Goal: Information Seeking & Learning: Check status

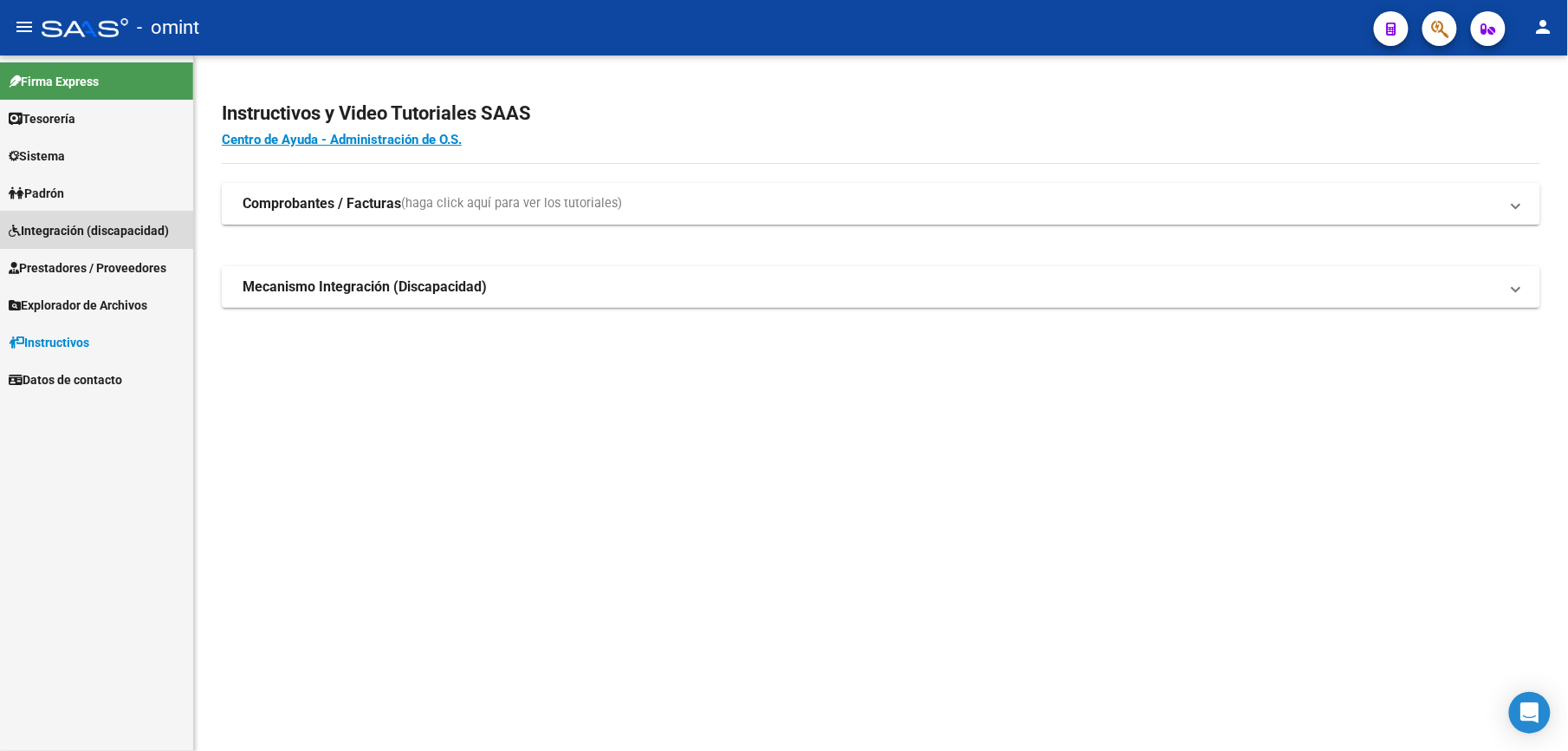
click at [131, 232] on span "Integración (discapacidad)" at bounding box center [89, 230] width 160 height 19
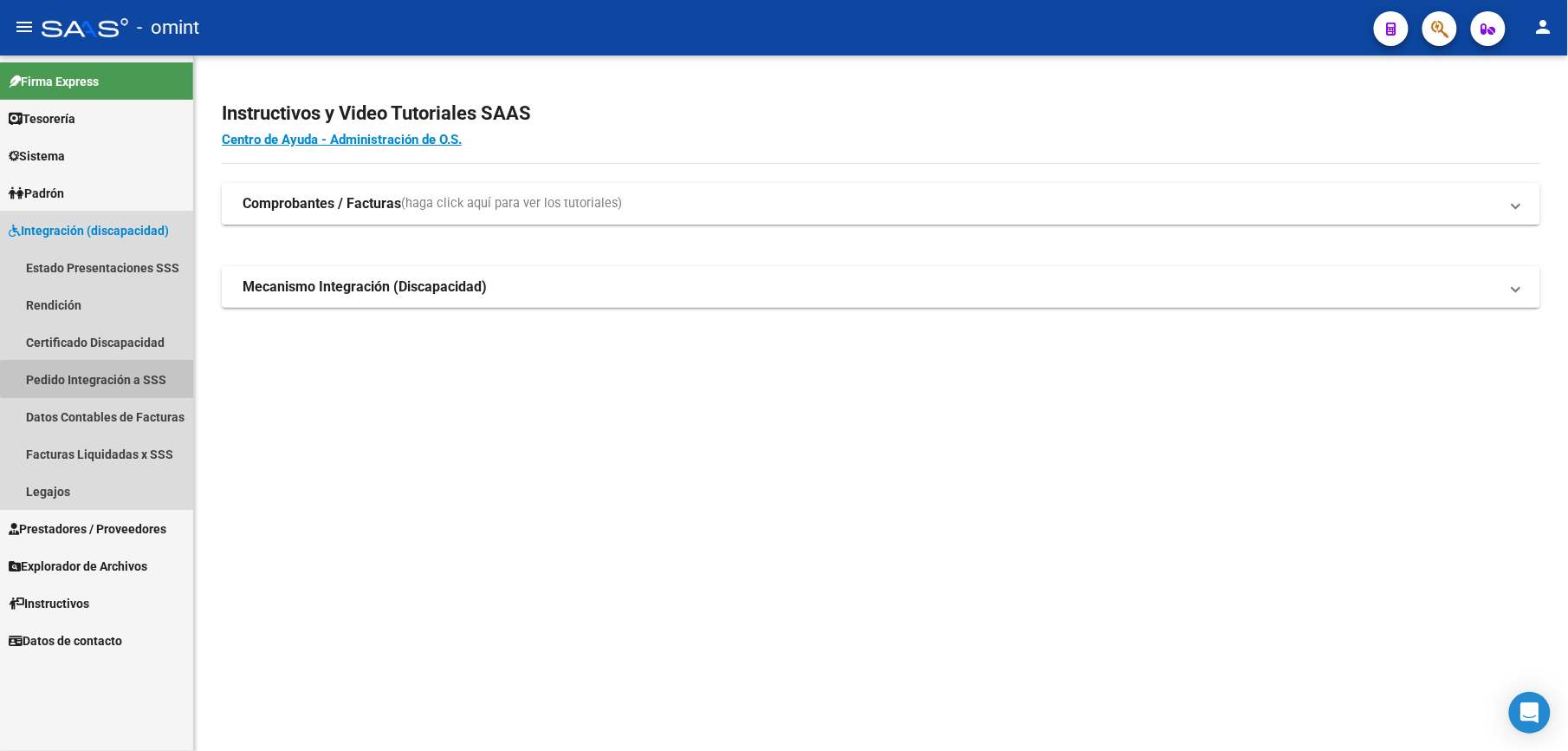
click at [140, 379] on link "Pedido Integración a SSS" at bounding box center [96, 379] width 193 height 37
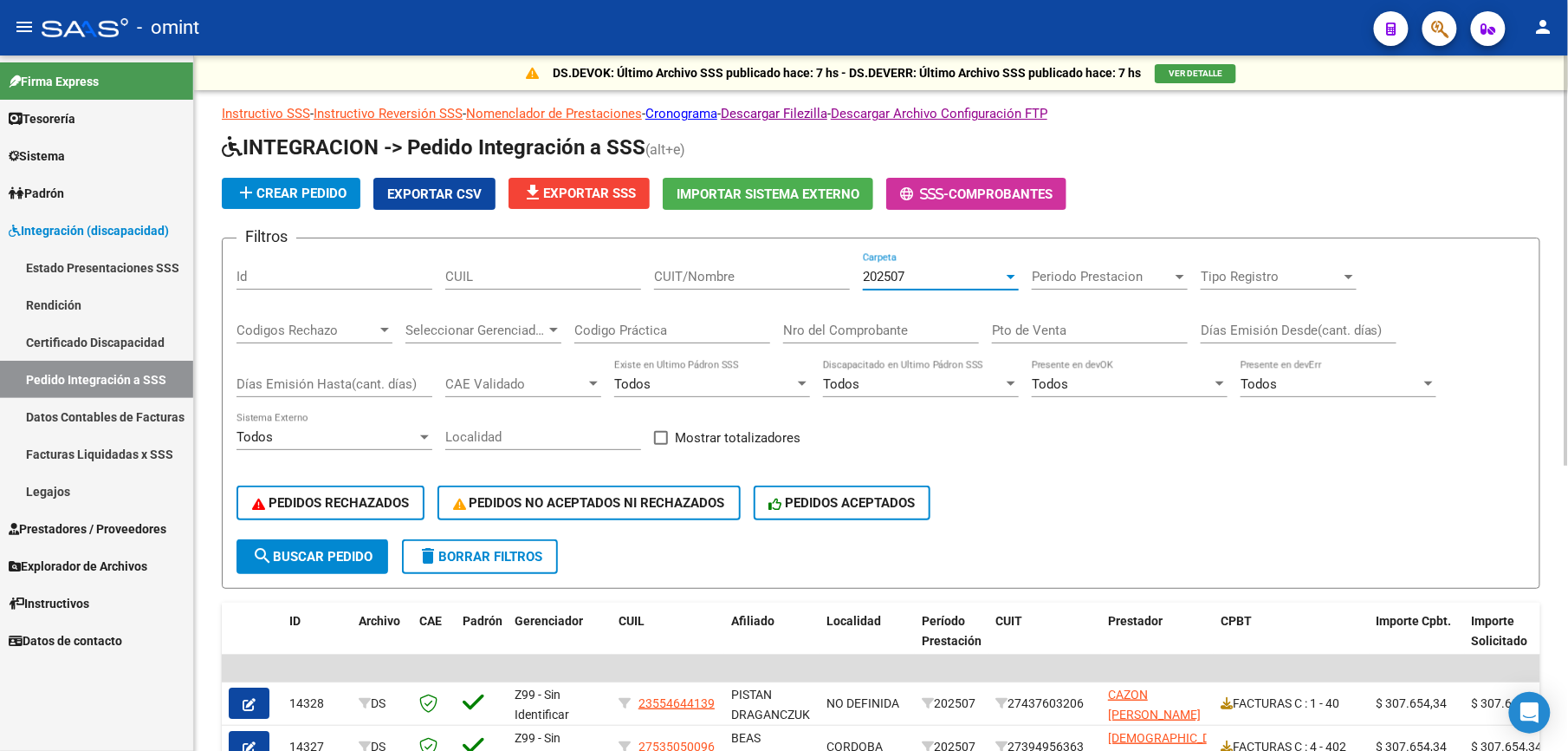
click at [922, 271] on div "202507" at bounding box center [933, 276] width 140 height 15
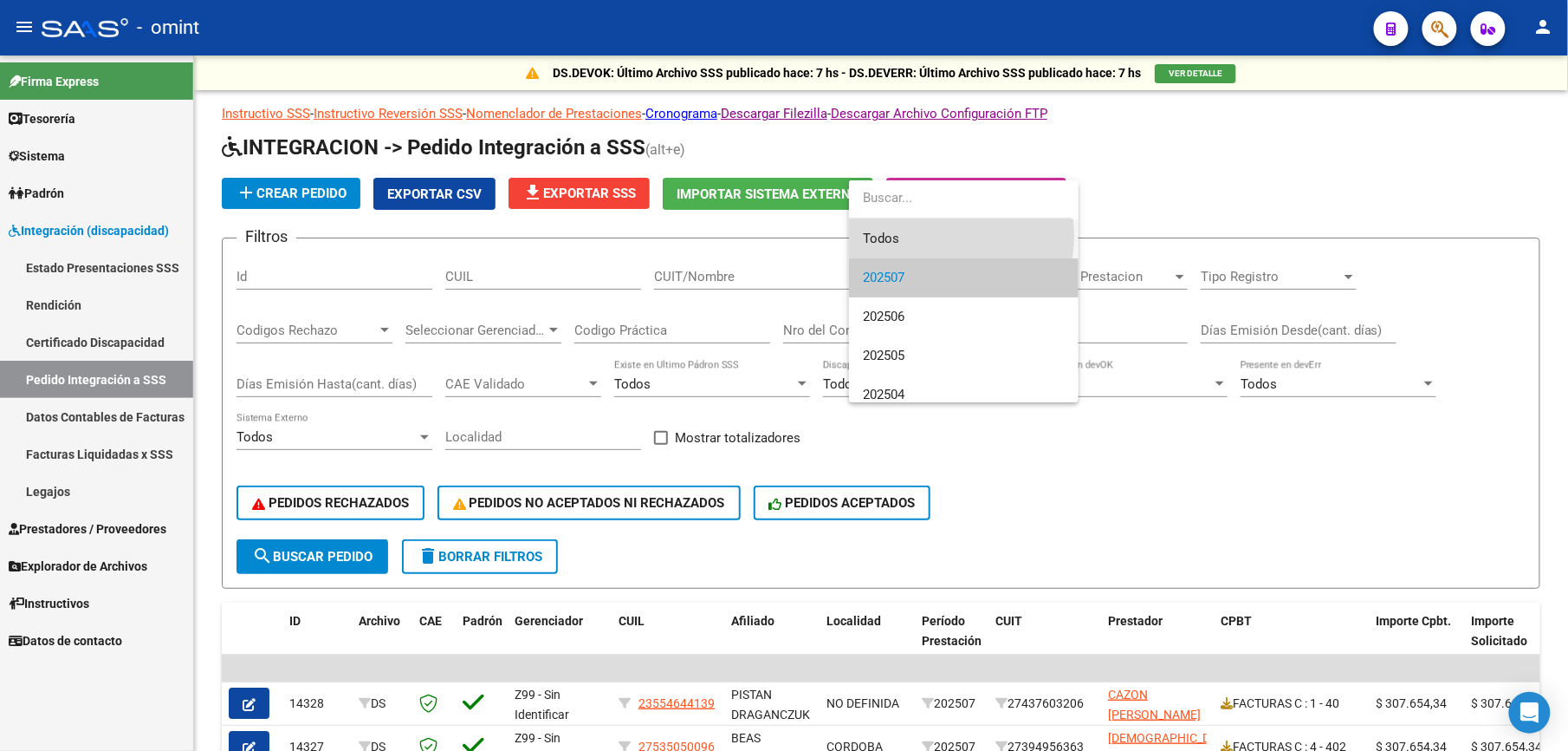
click at [929, 236] on span "Todos" at bounding box center [964, 238] width 202 height 39
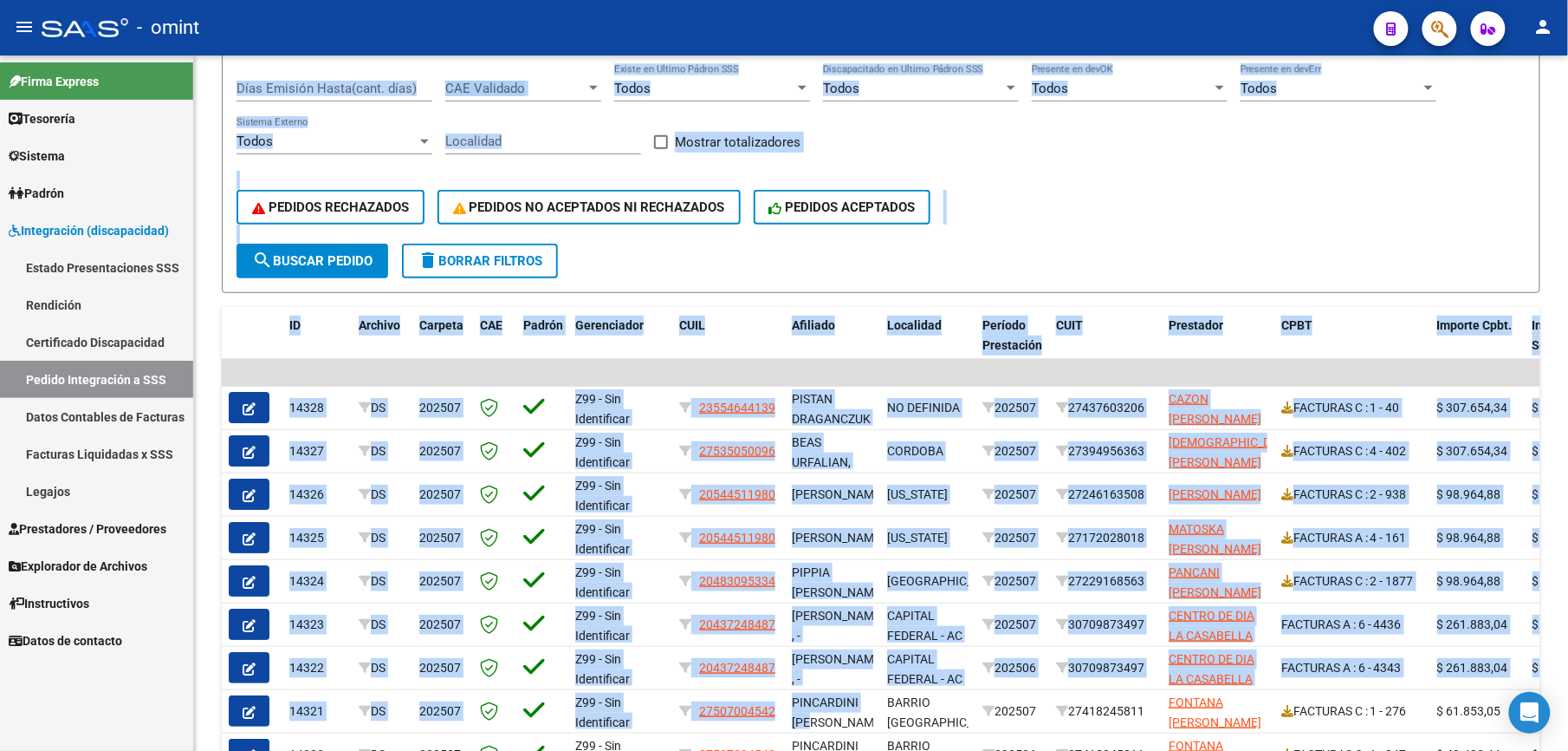
scroll to position [487, 0]
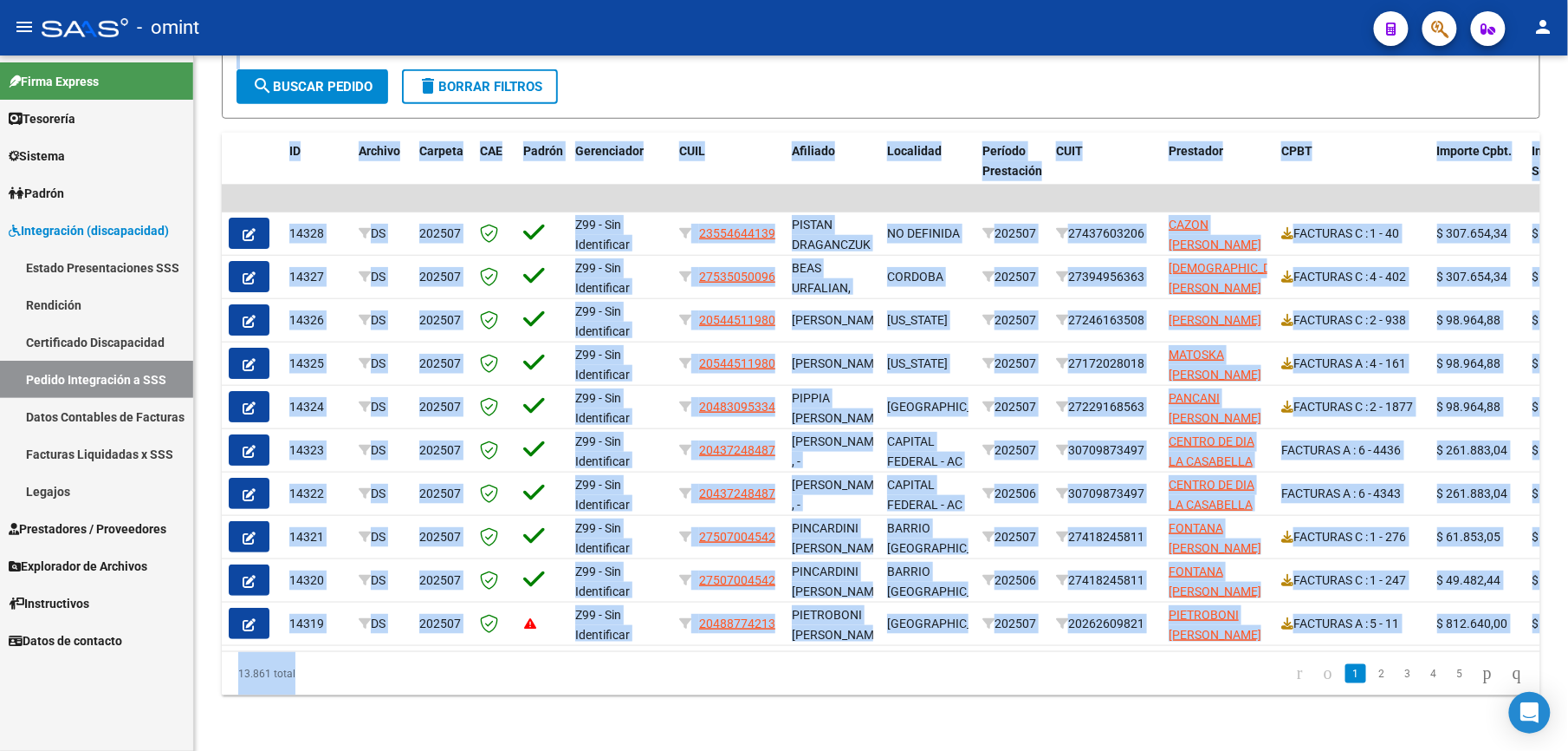
drag, startPoint x: 1051, startPoint y: 272, endPoint x: 816, endPoint y: 773, distance: 553.4
click at [816, 750] on html "menu - omint person Firma Express Tesorería Extractos Procesados (csv) Extracto…" at bounding box center [784, 375] width 1568 height 751
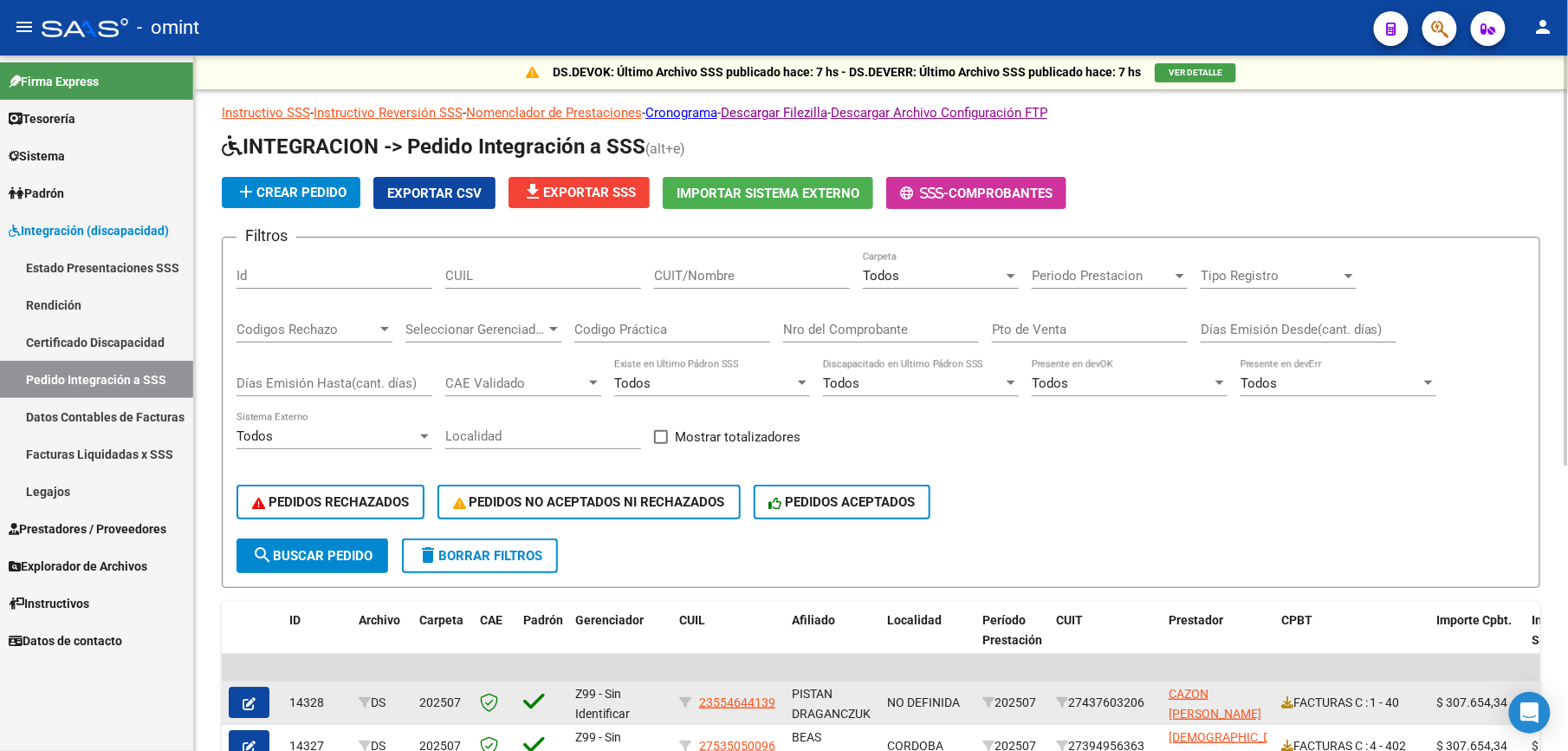
scroll to position [0, 0]
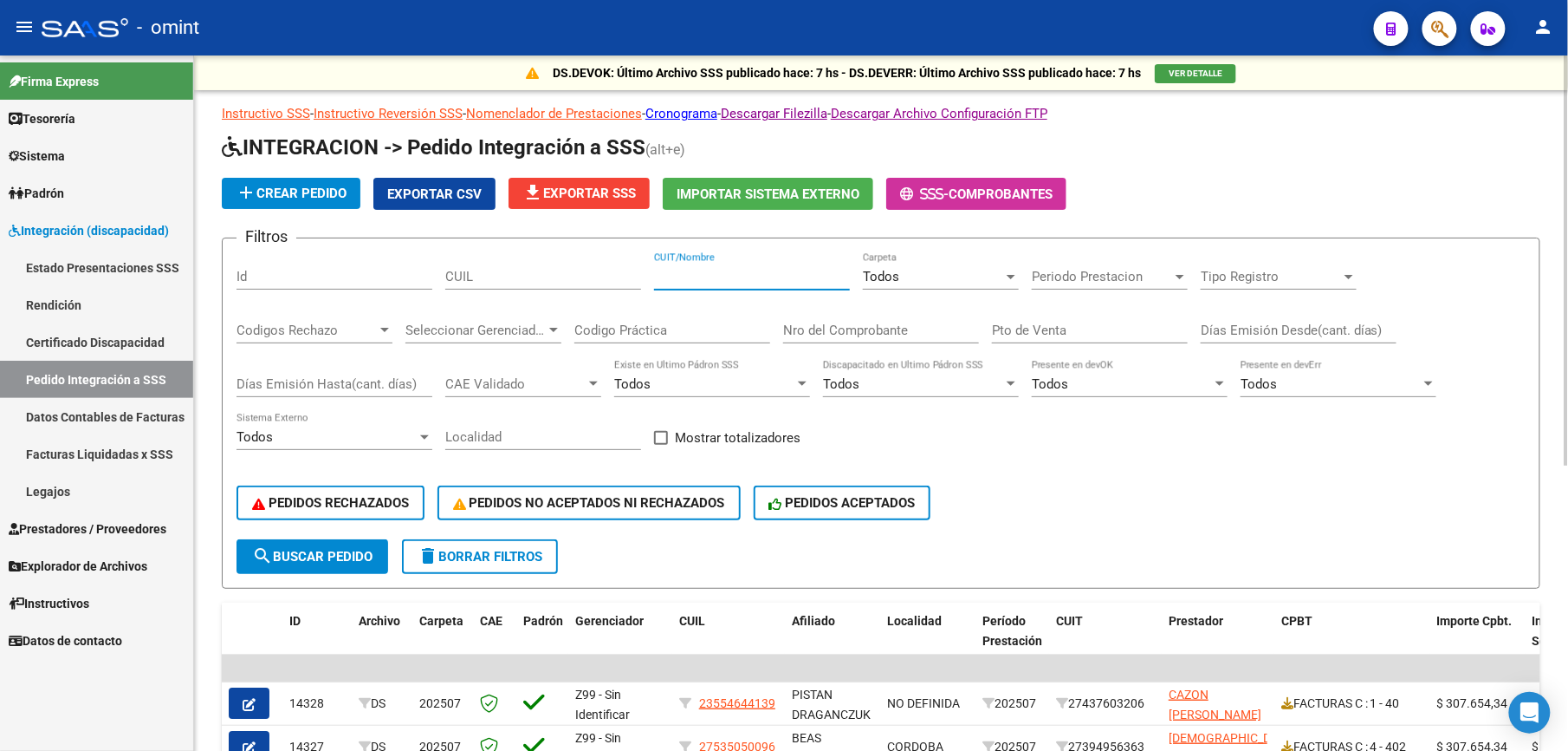
click at [719, 279] on input "CUIT/Nombre" at bounding box center [753, 276] width 196 height 15
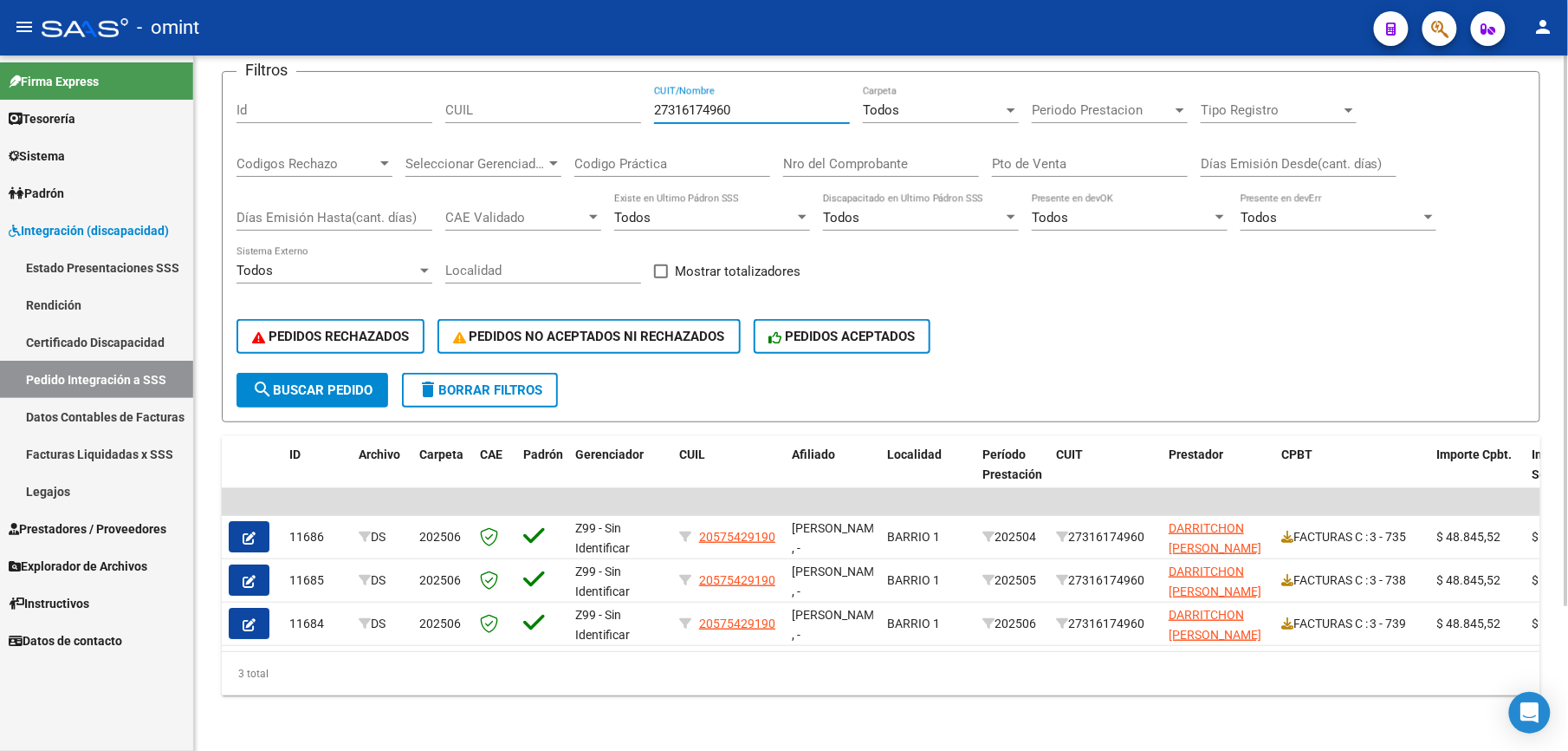
scroll to position [182, 0]
click at [1567, 712] on html "menu - omint person Firma Express Tesorería Extractos Procesados (csv) Extracto…" at bounding box center [784, 375] width 1568 height 751
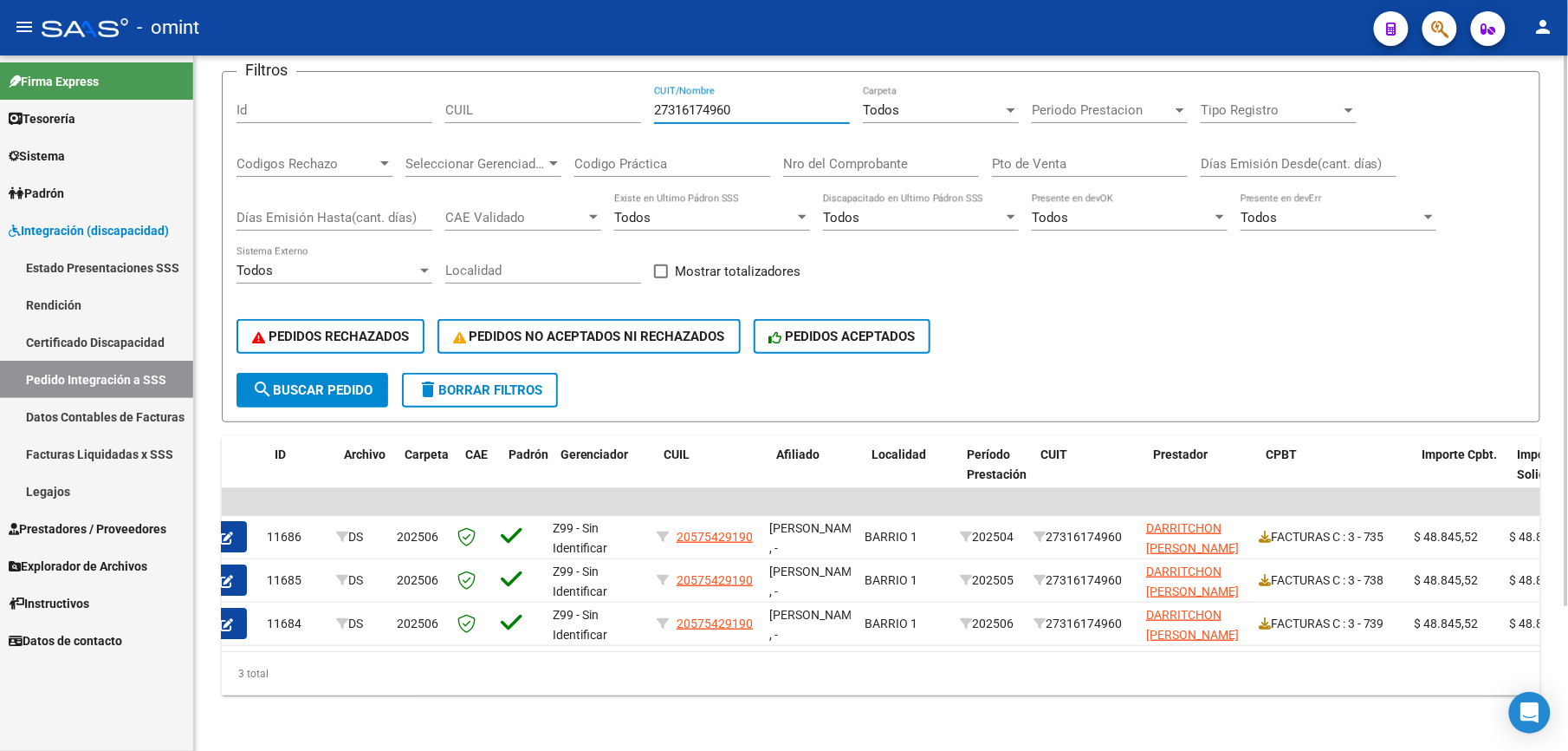
scroll to position [0, 2]
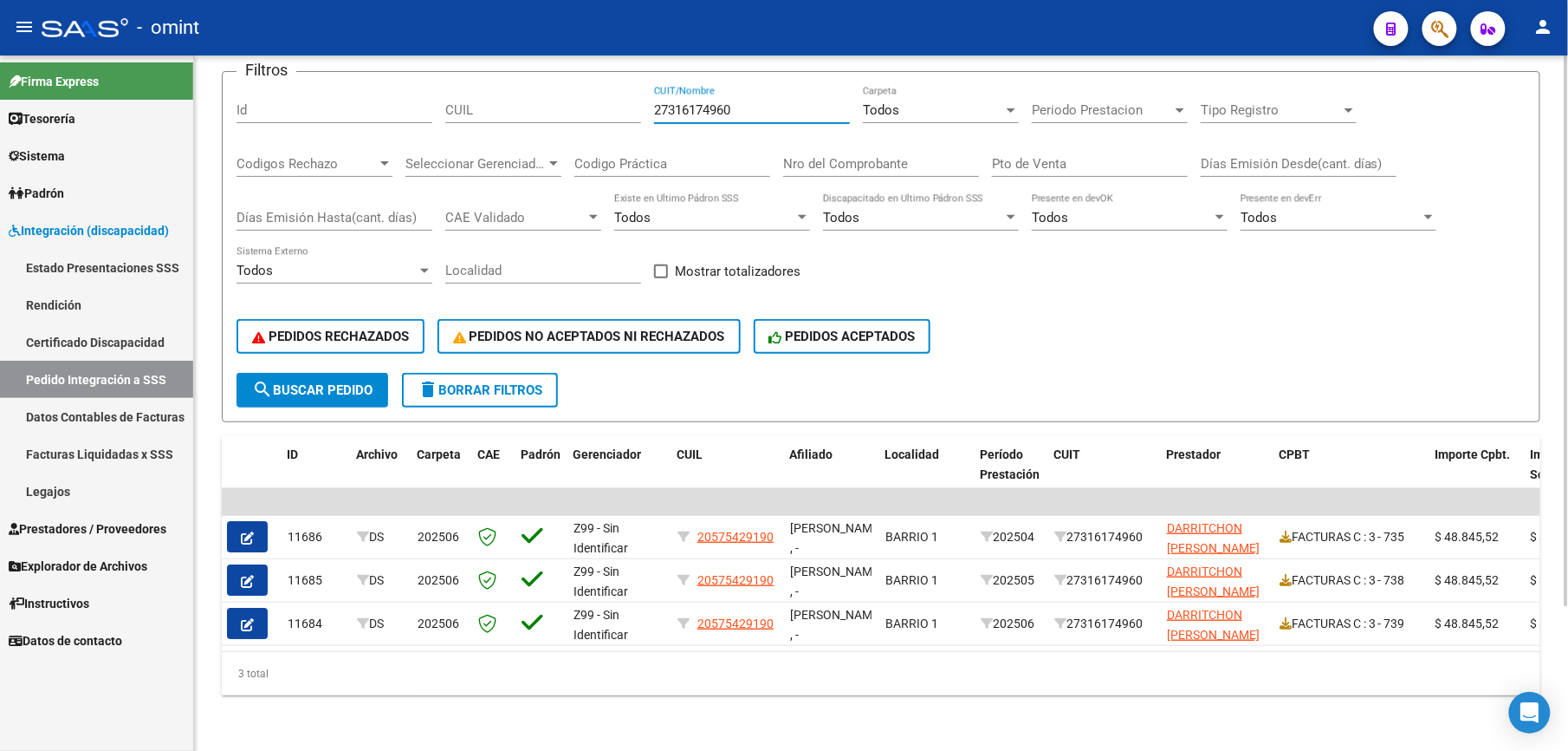
type input "27316174960"
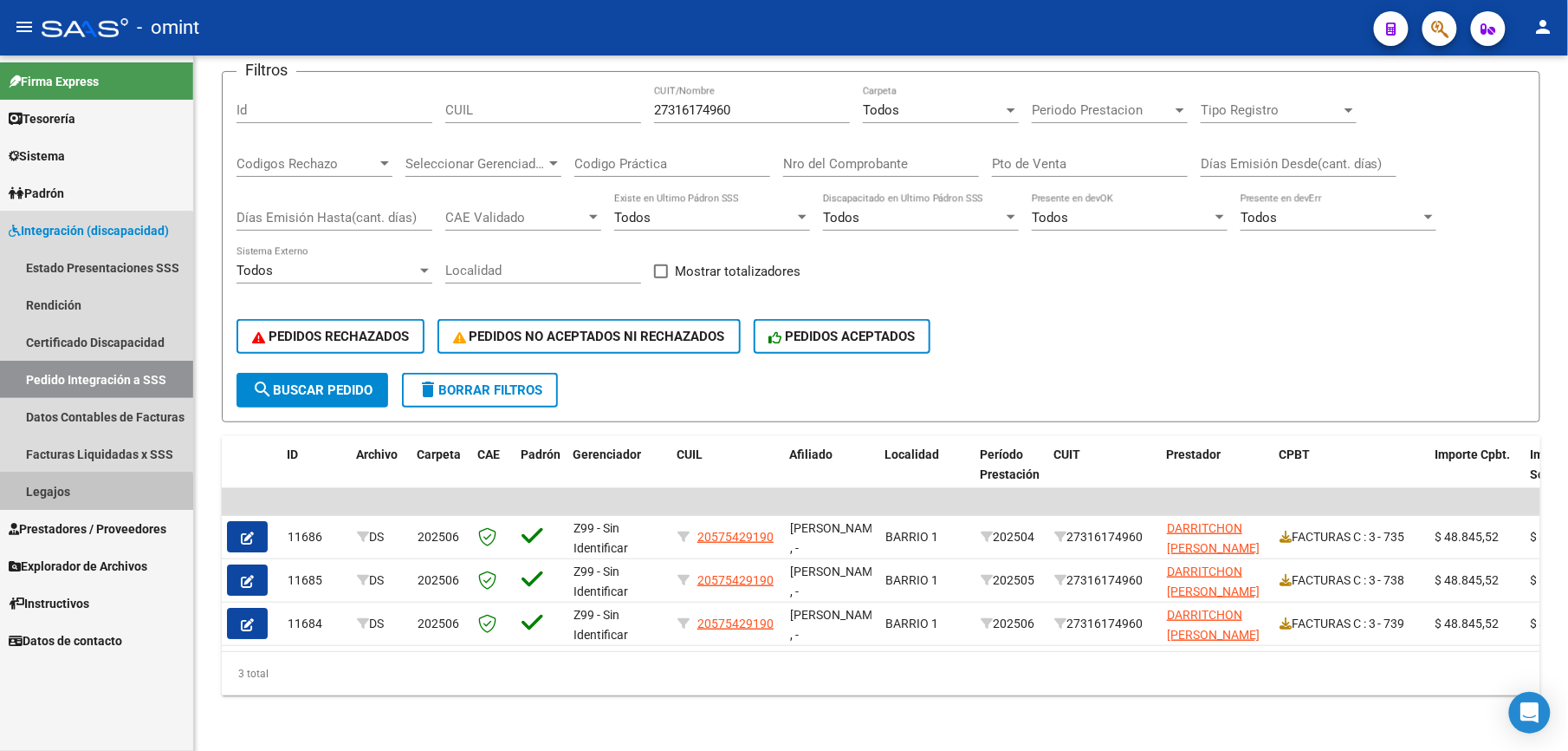
click at [60, 496] on link "Legajos" at bounding box center [96, 490] width 193 height 37
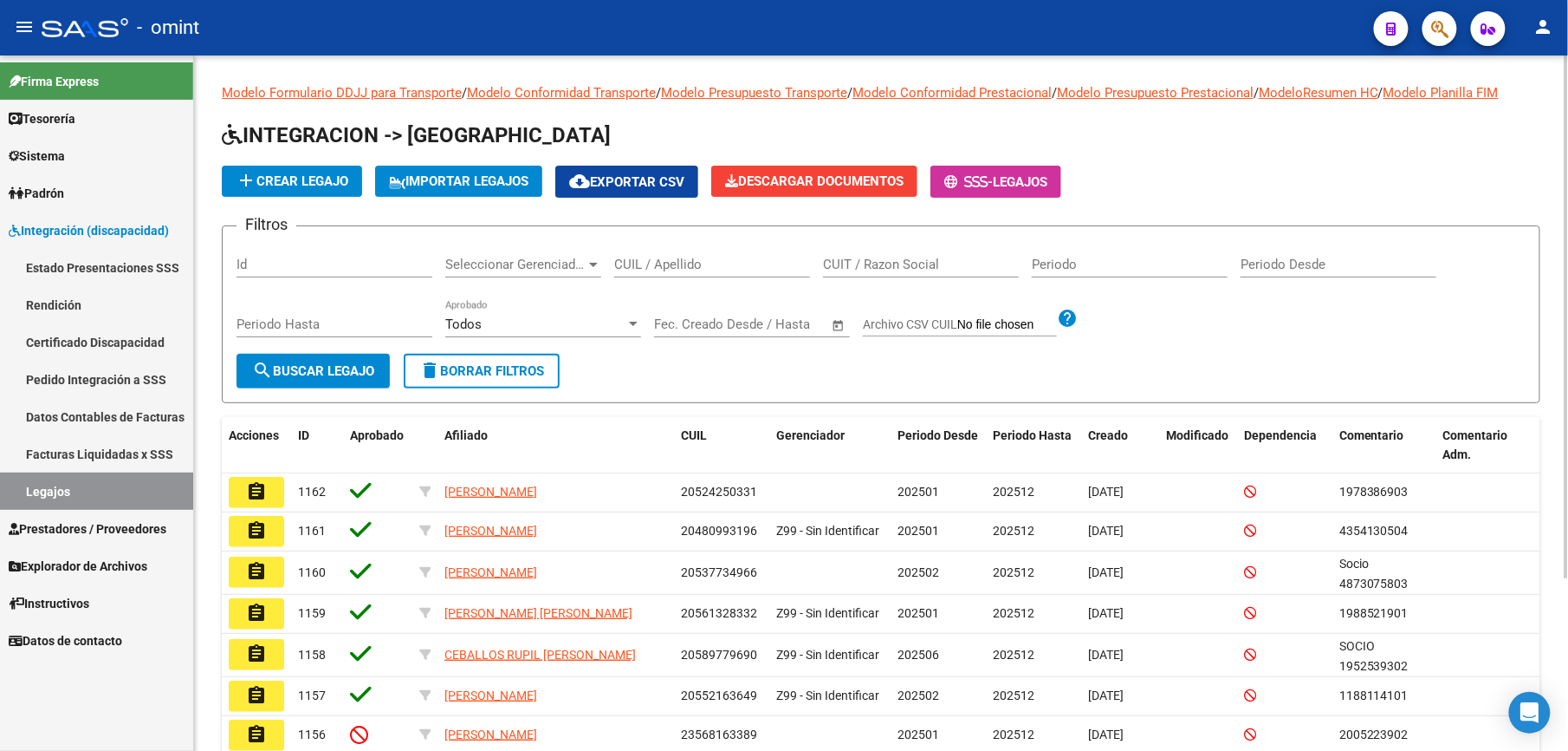
click at [725, 269] on input "CUIL / Apellido" at bounding box center [712, 264] width 196 height 15
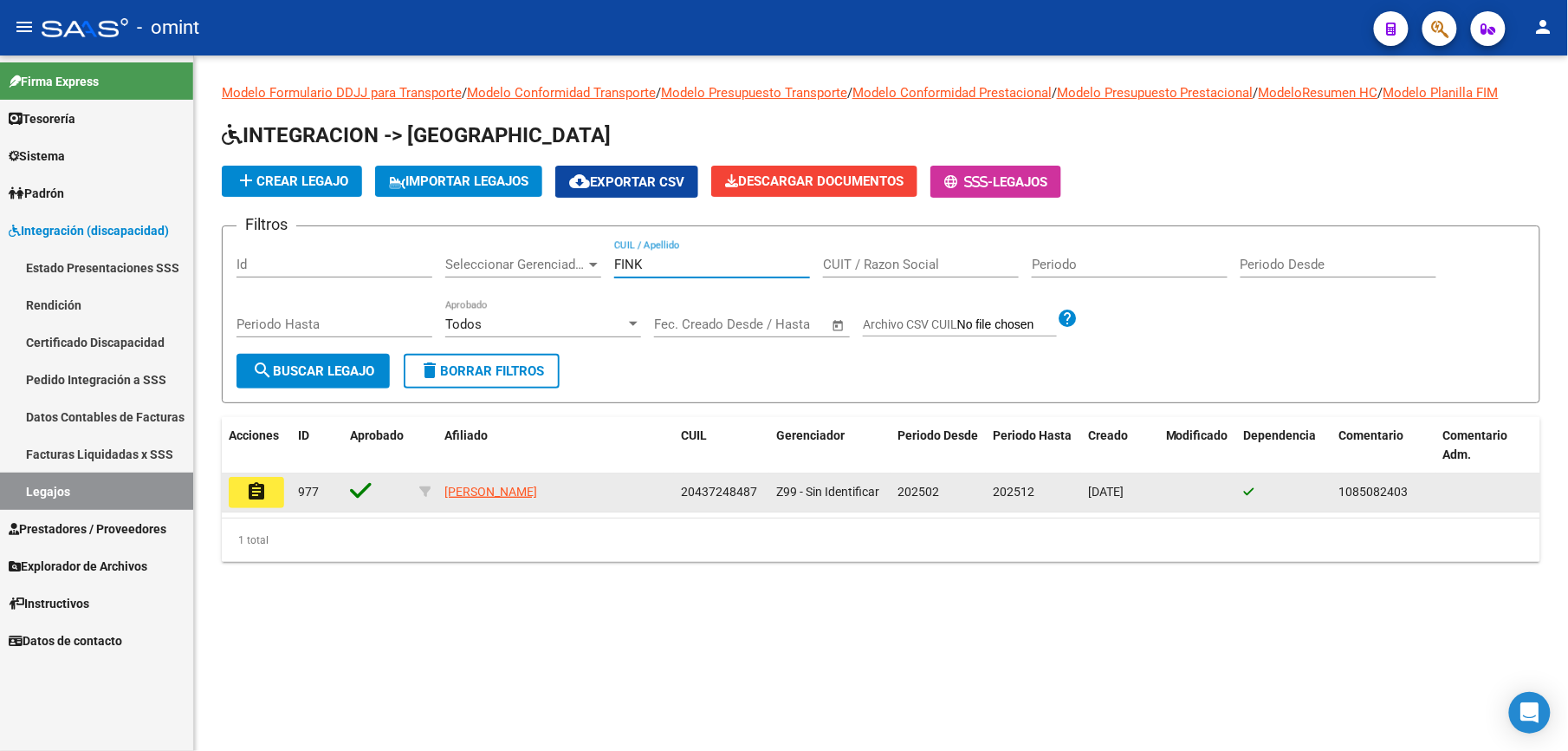
type input "FINK"
click at [264, 496] on mat-icon "assignment" at bounding box center [256, 491] width 21 height 21
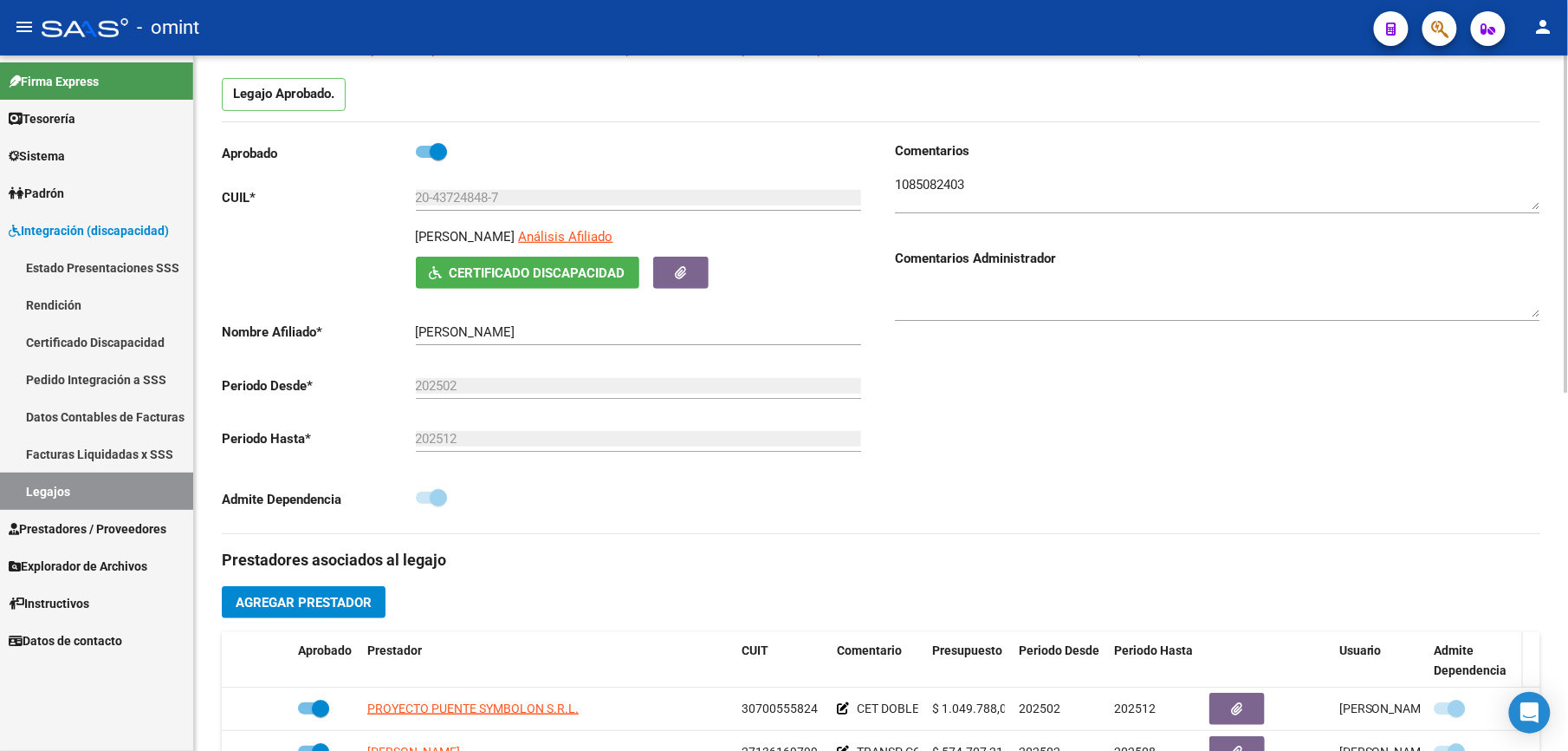
scroll to position [139, 0]
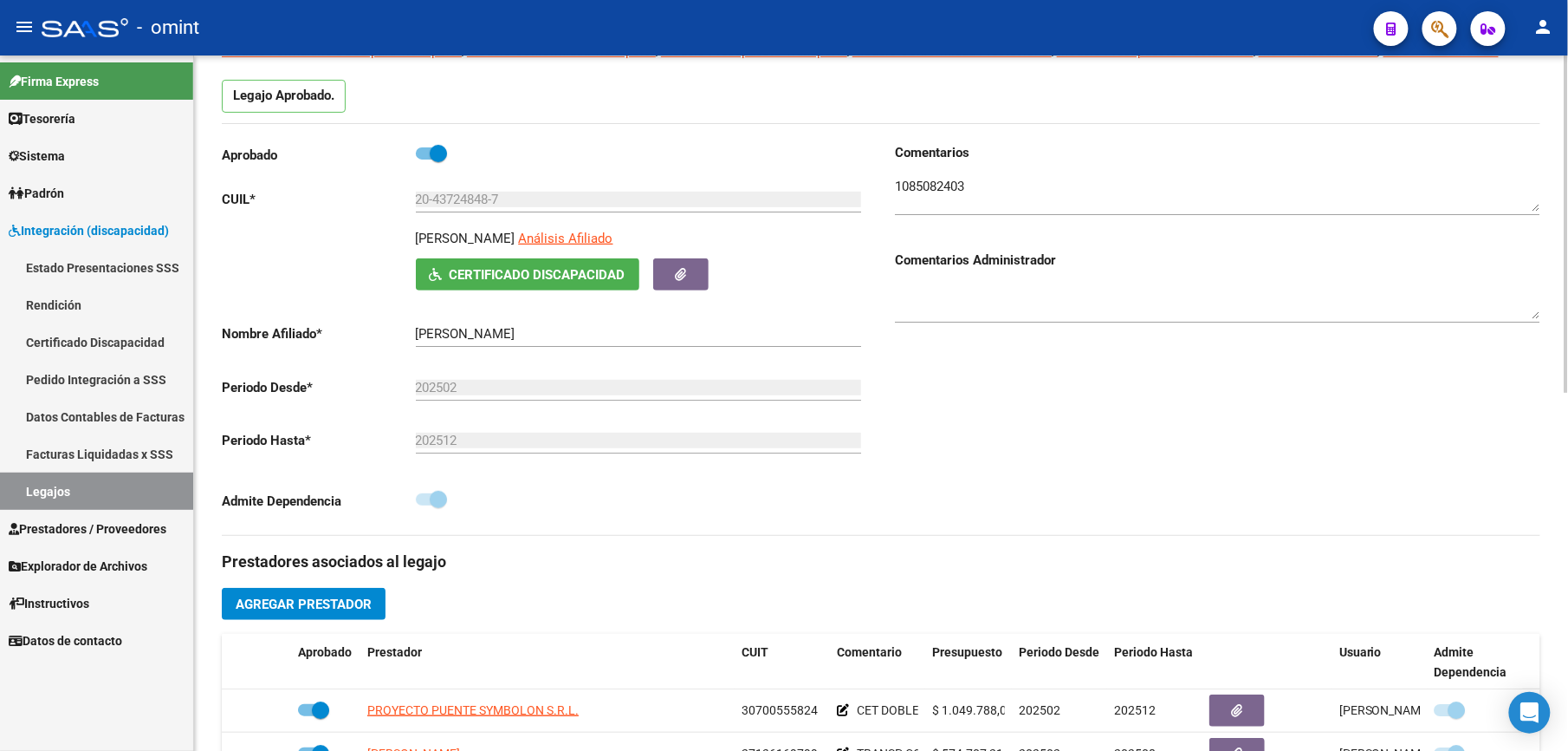
click at [891, 189] on div "Comentarios Comentarios Administrador" at bounding box center [1210, 339] width 659 height 392
drag, startPoint x: 897, startPoint y: 184, endPoint x: 978, endPoint y: 187, distance: 81.1
click at [978, 187] on textarea at bounding box center [1218, 194] width 646 height 35
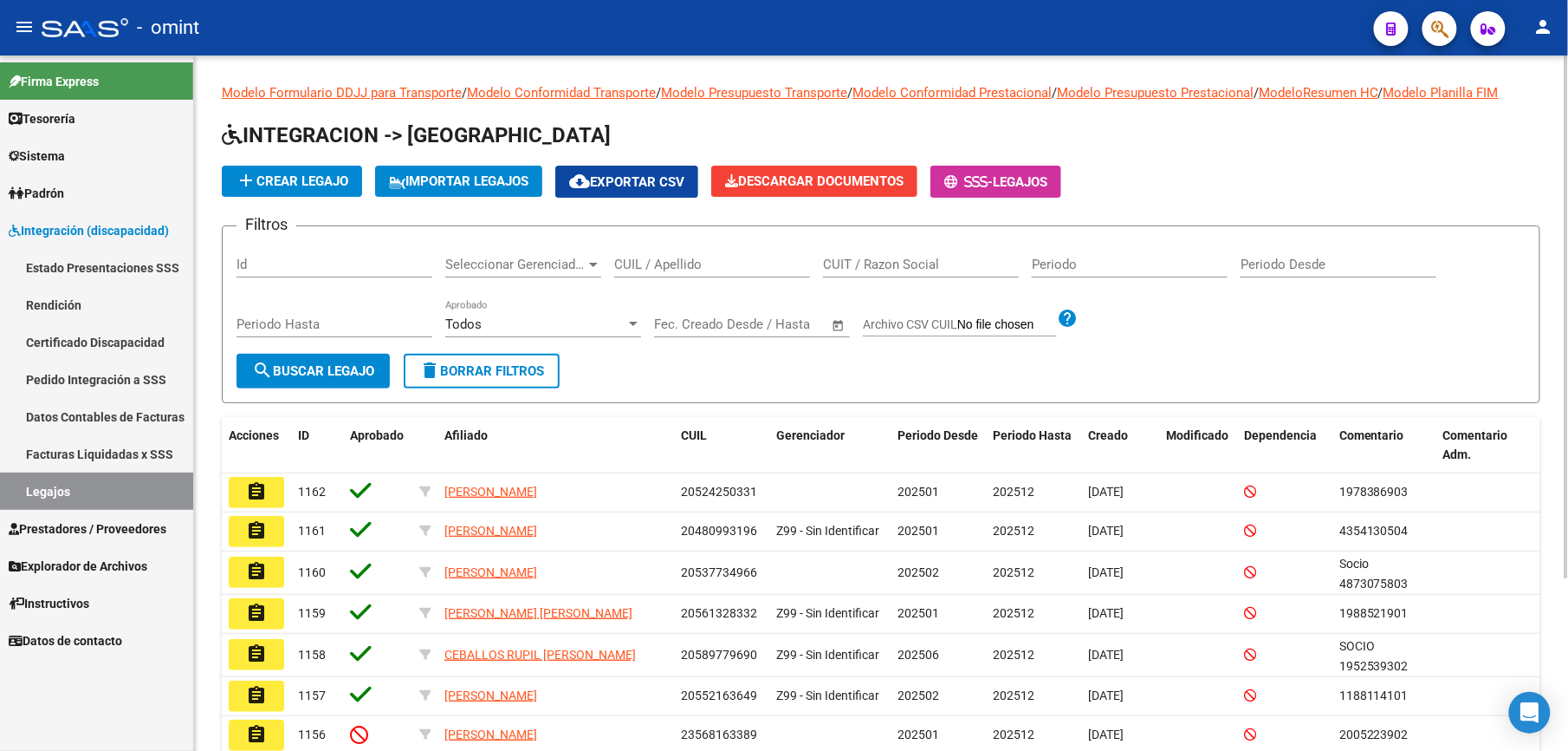
click at [664, 261] on input "CUIL / Apellido" at bounding box center [712, 264] width 196 height 15
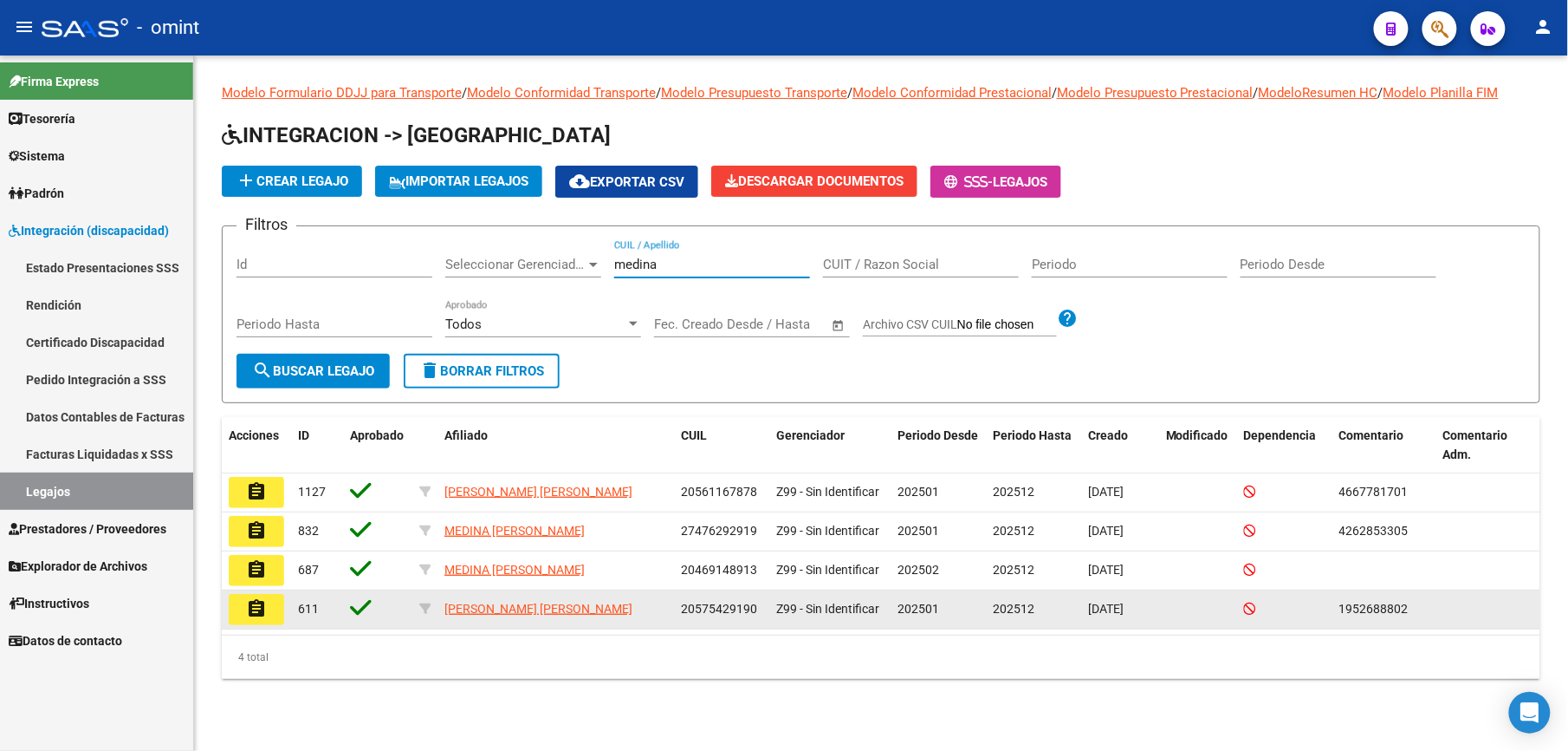
type input "medina"
click at [262, 609] on mat-icon "assignment" at bounding box center [256, 608] width 21 height 21
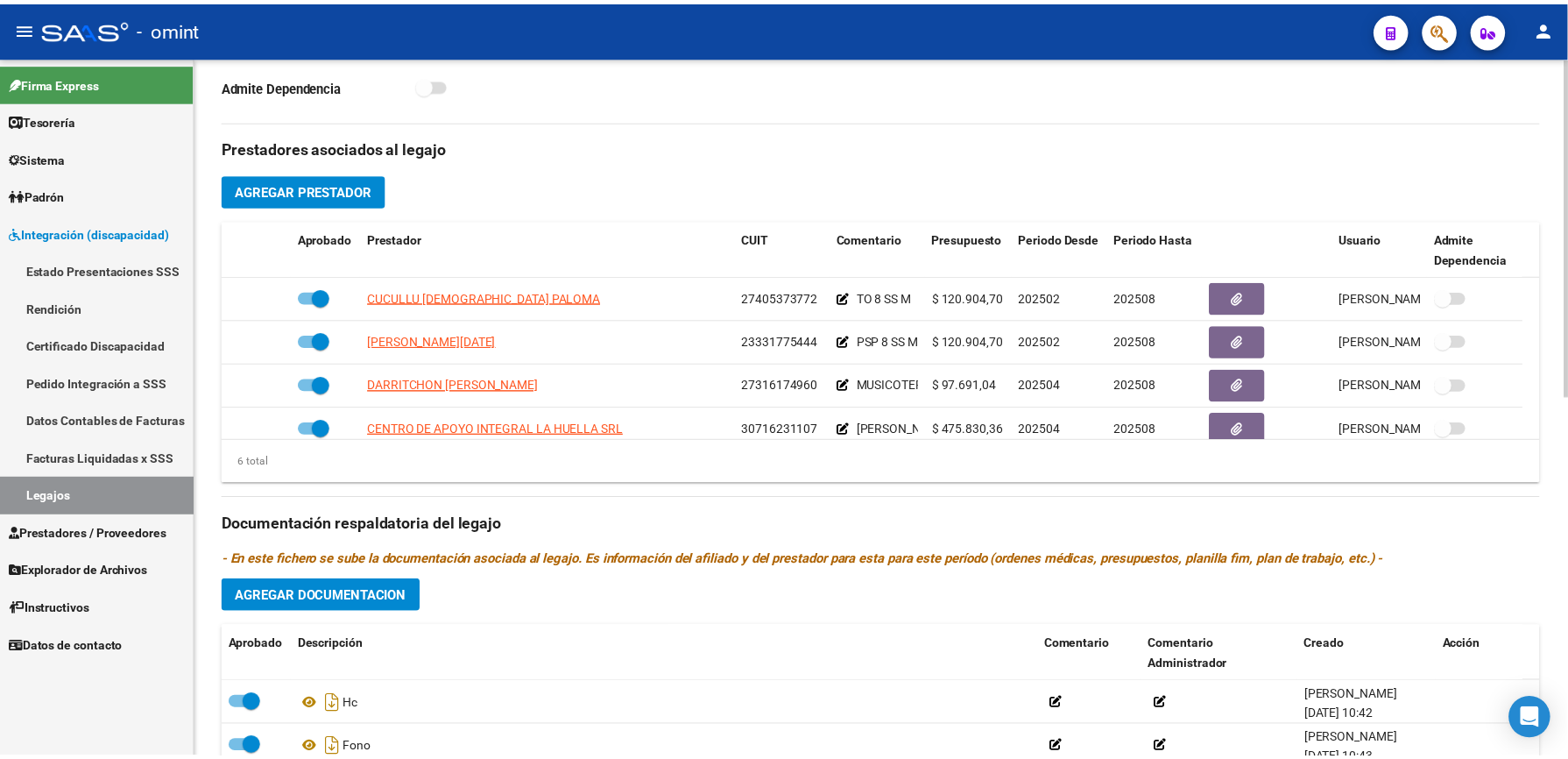
scroll to position [105, 0]
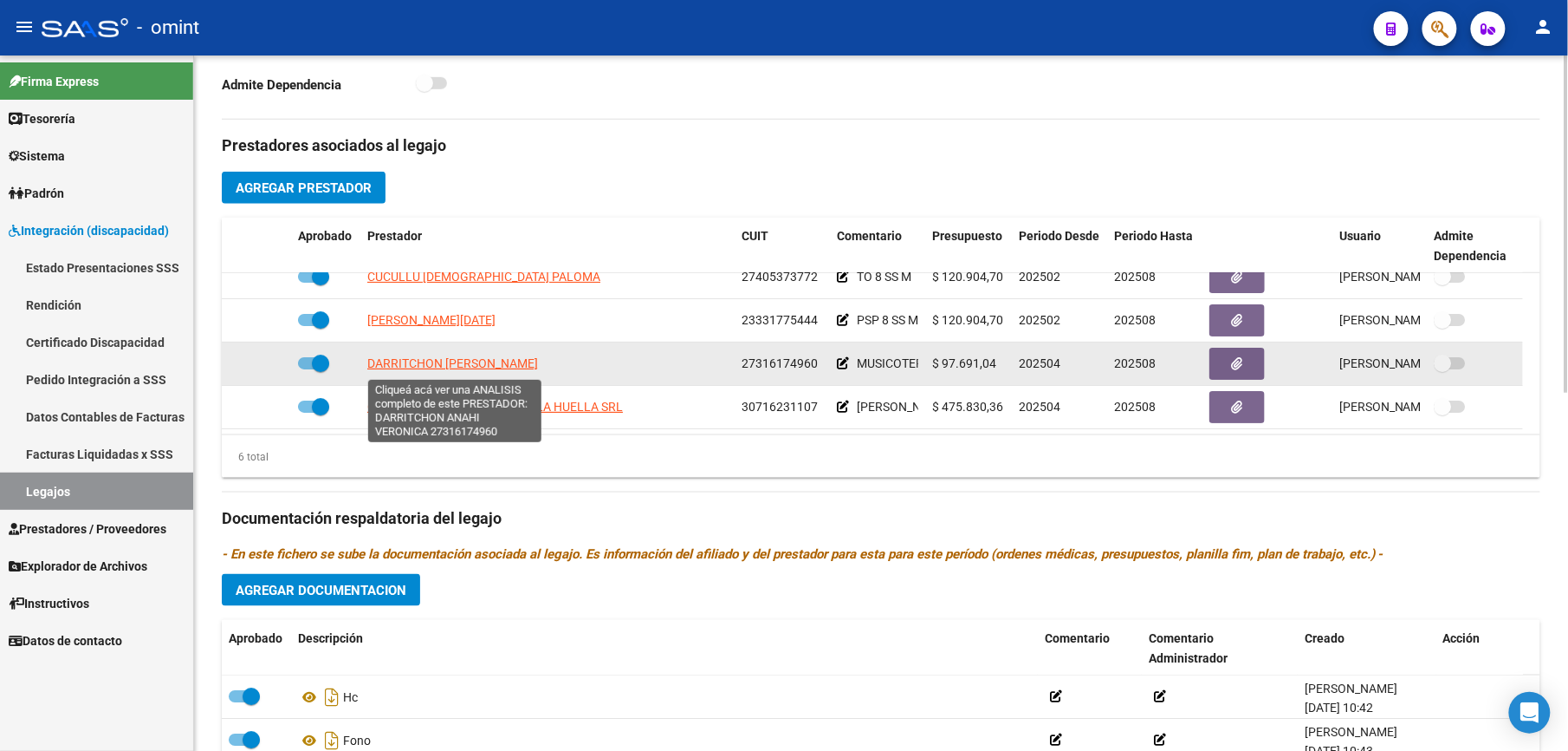
click at [496, 371] on span "DARRITCHON [PERSON_NAME]" at bounding box center [453, 362] width 171 height 13
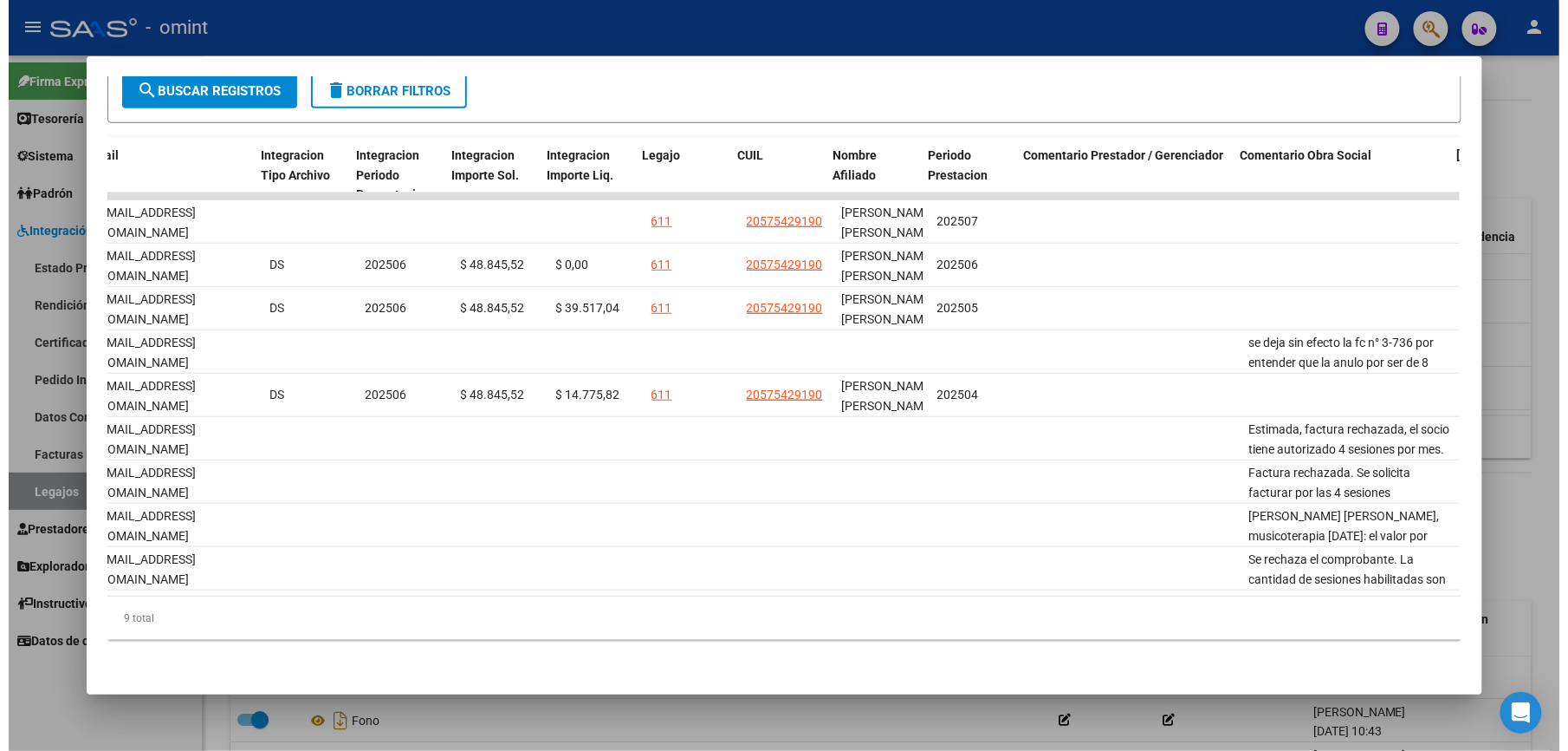
scroll to position [0, 2218]
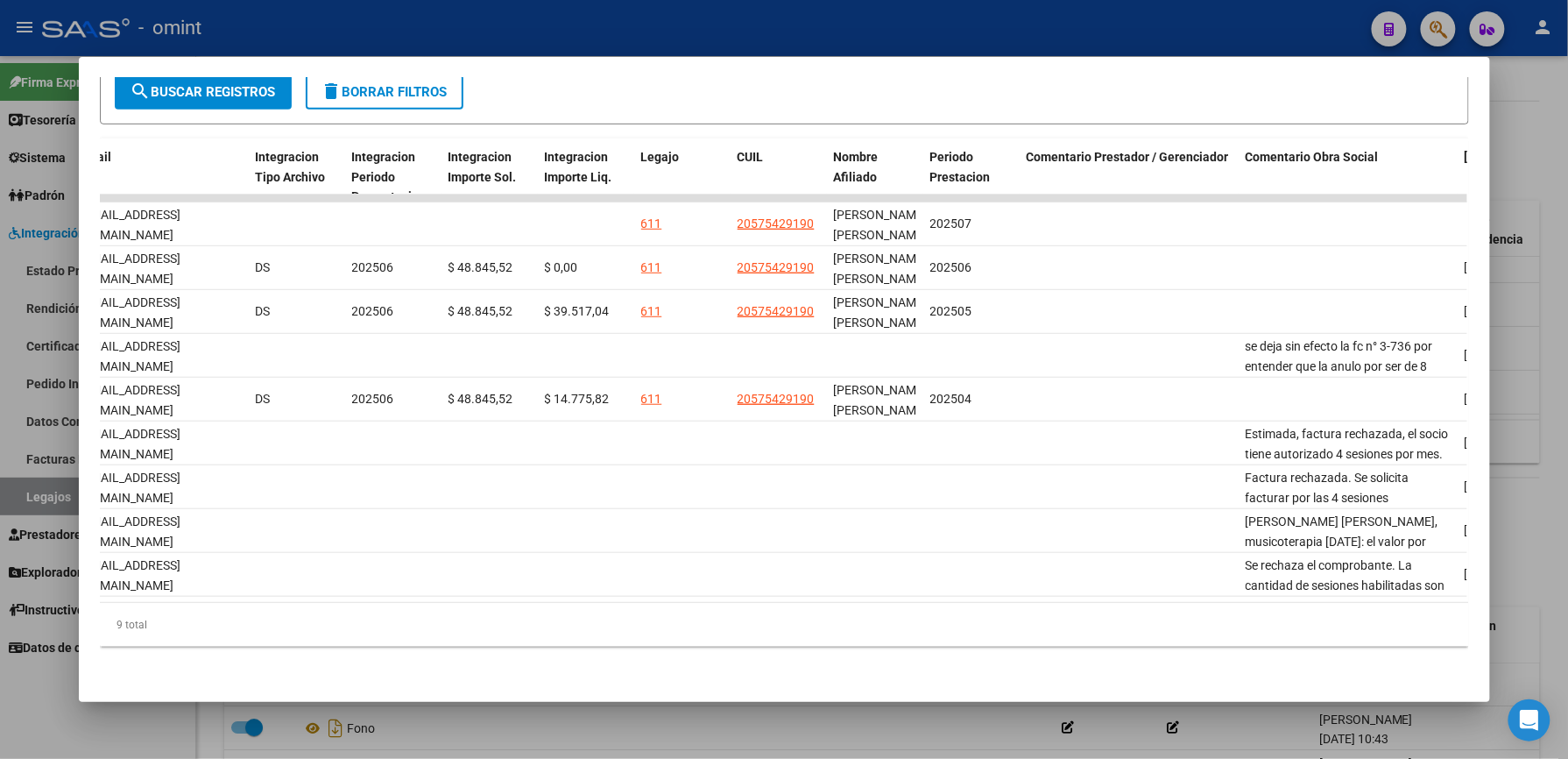
click at [1132, 39] on div at bounding box center [784, 379] width 1568 height 759
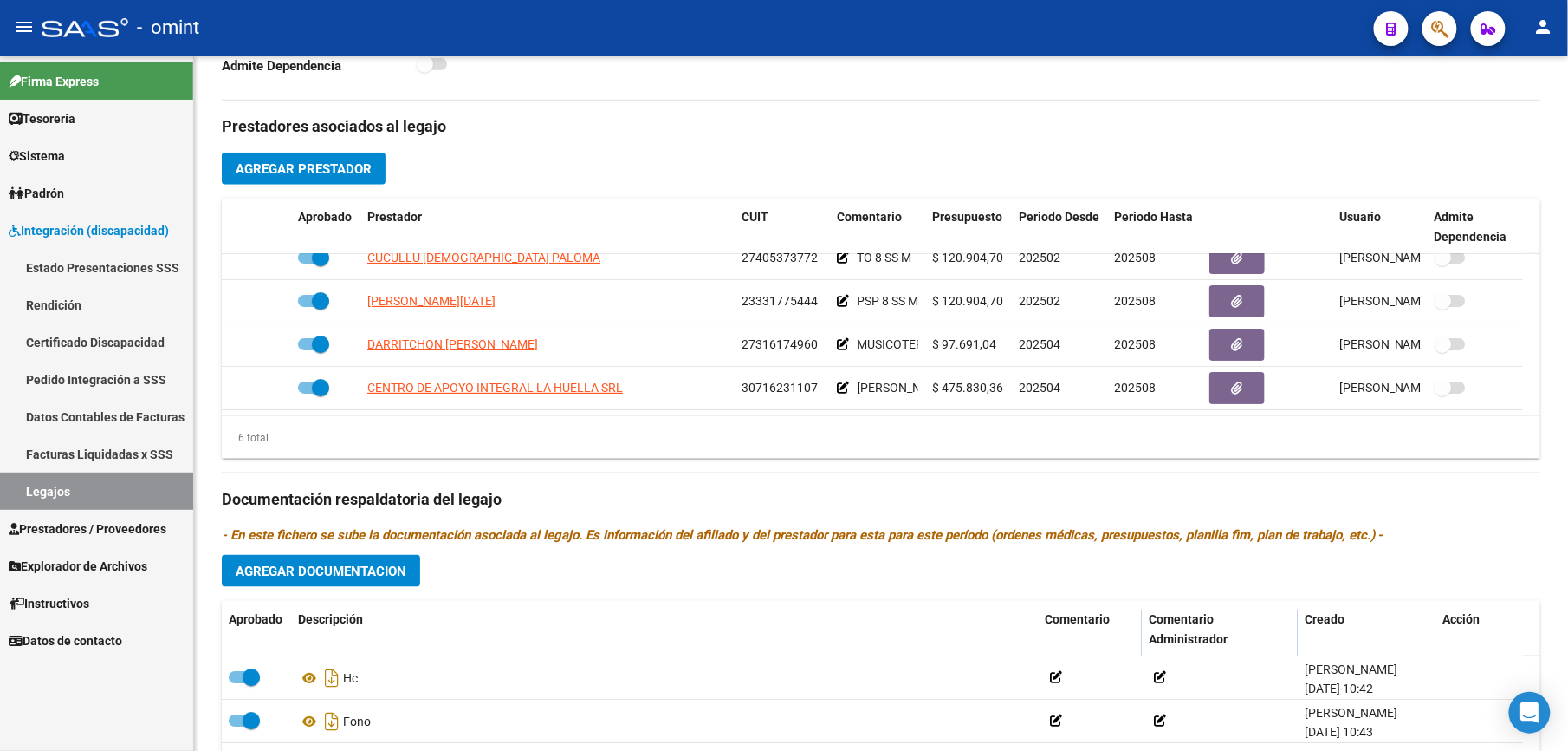
scroll to position [555, 0]
